Goal: Obtain resource: Download file/media

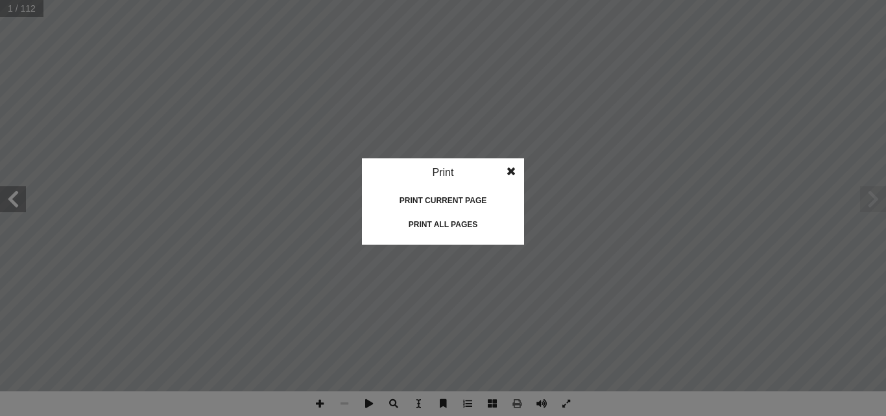
click at [514, 175] on span at bounding box center [511, 171] width 23 height 26
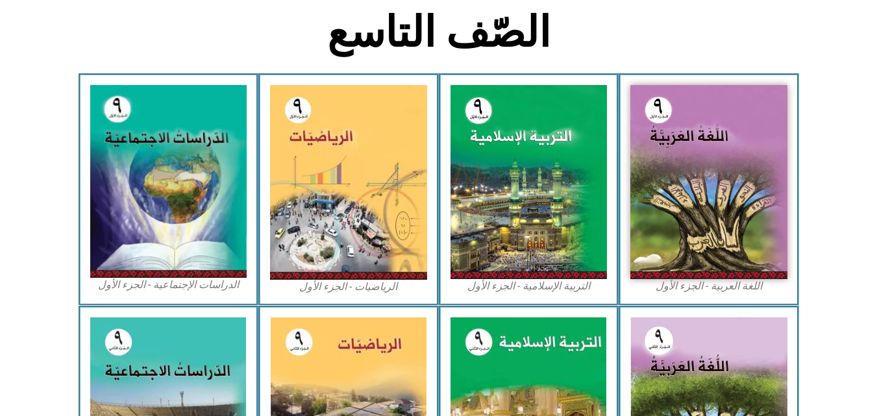
scroll to position [331, 0]
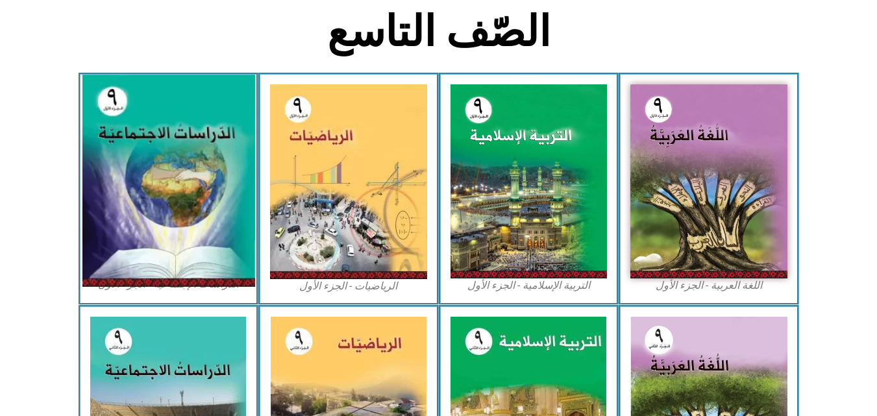
click at [132, 206] on img at bounding box center [168, 181] width 173 height 212
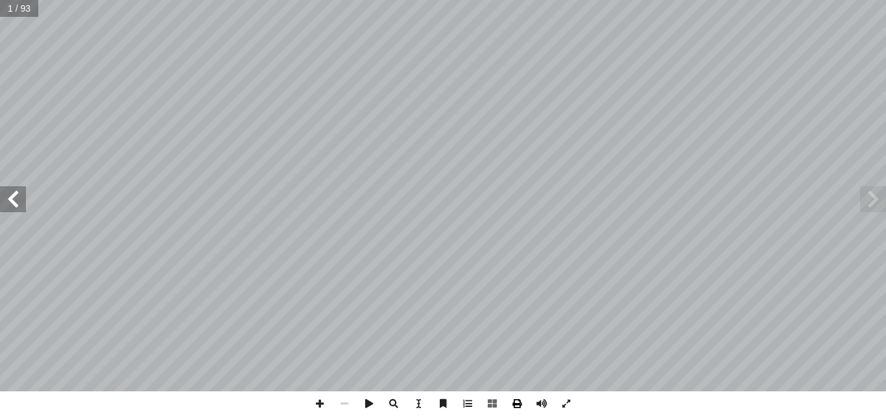
click at [517, 408] on span at bounding box center [517, 403] width 25 height 25
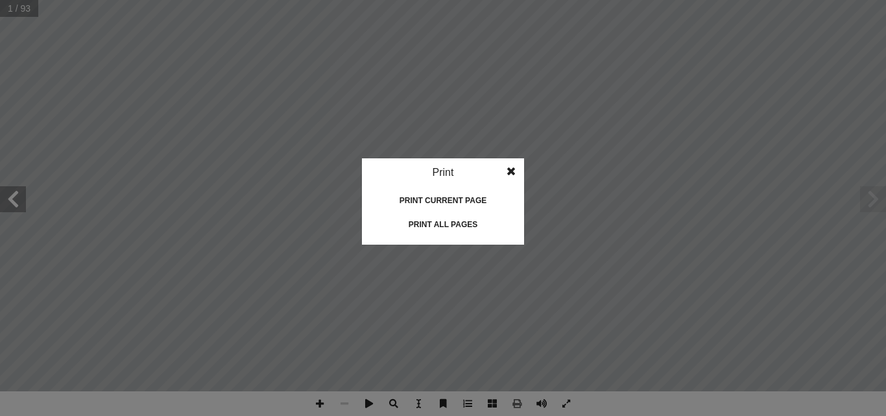
click at [462, 226] on div "Print all pages" at bounding box center [443, 224] width 130 height 21
